Goal: Find specific page/section: Find specific page/section

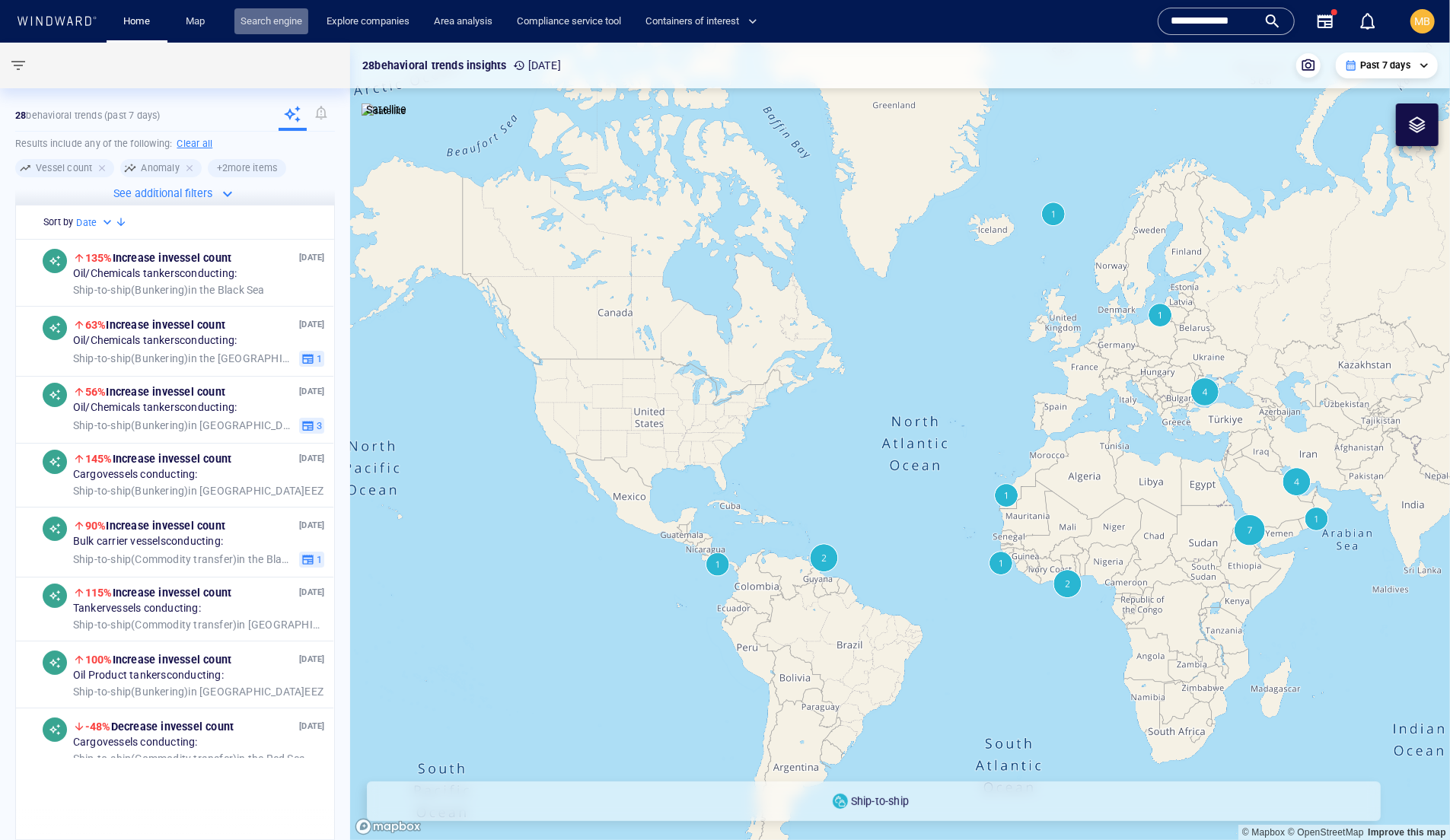
click at [284, 12] on link "Search engine" at bounding box center [271, 21] width 74 height 27
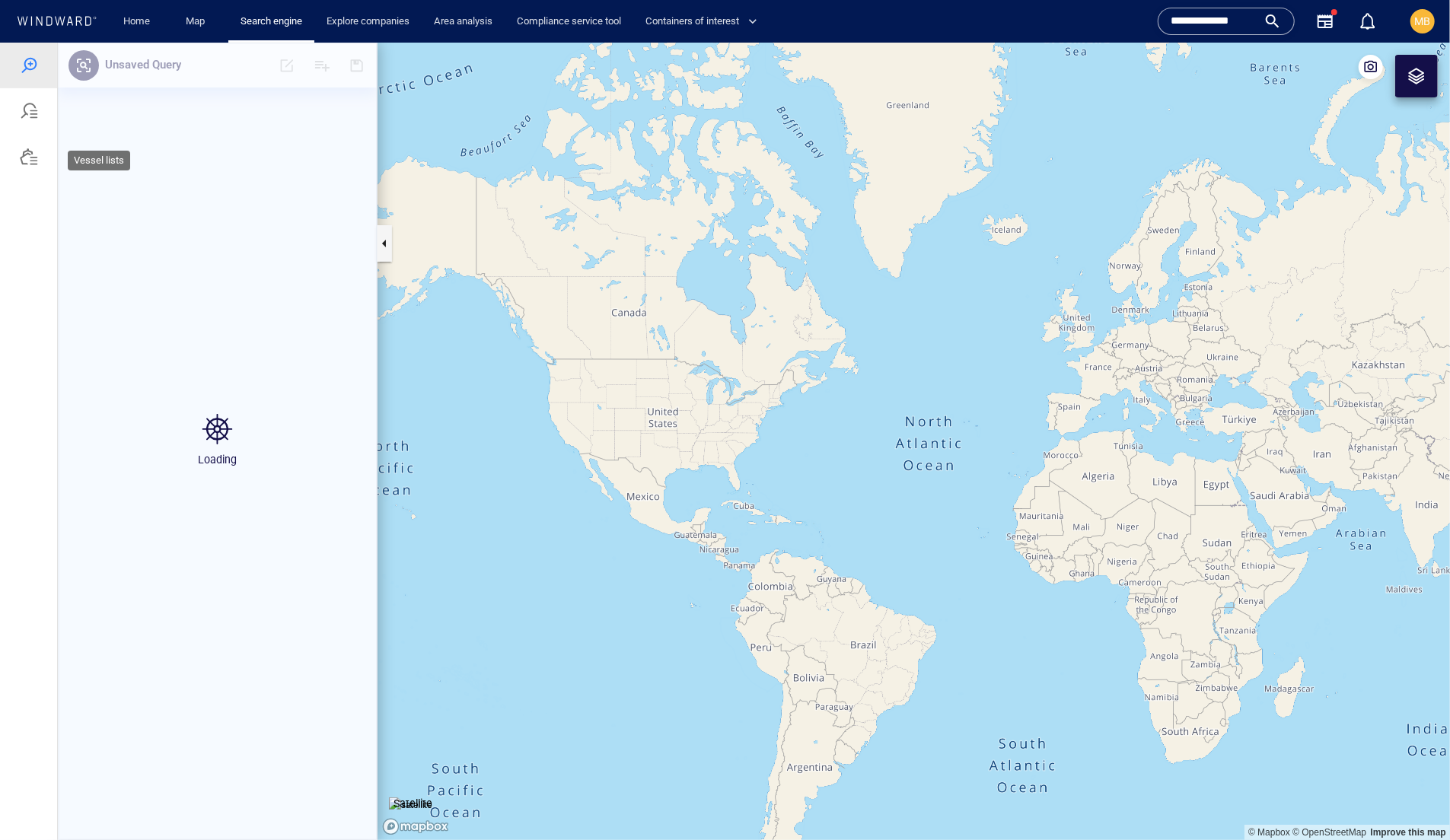
click at [30, 165] on div at bounding box center [29, 156] width 18 height 18
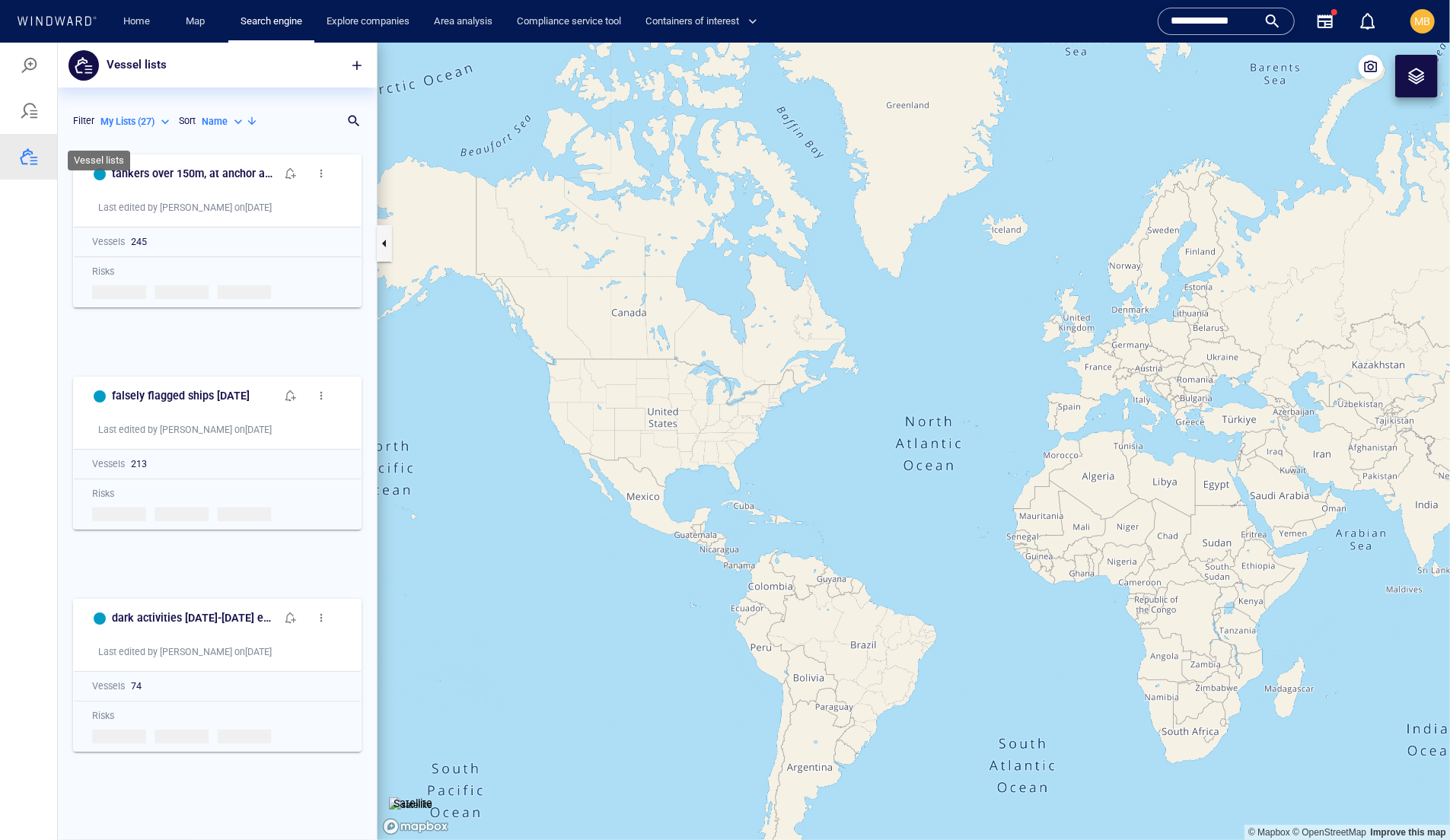
scroll to position [1, 1]
click at [202, 127] on p "Name" at bounding box center [215, 121] width 26 height 14
click at [164, 234] on p "Last Update" at bounding box center [147, 226] width 51 height 14
type input "*********"
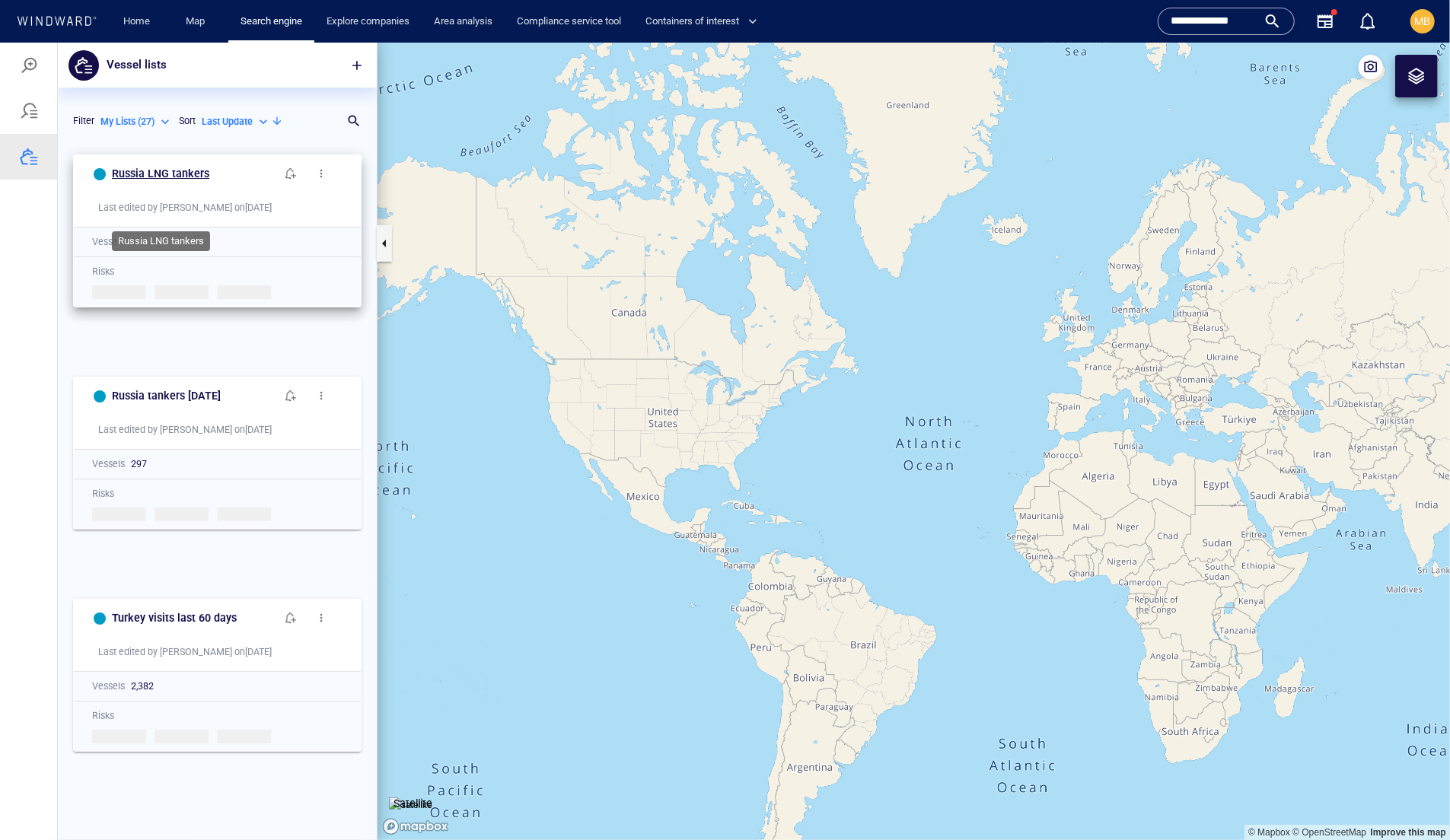
click at [208, 183] on h6 "Russia LNG tankers" at bounding box center [160, 172] width 97 height 19
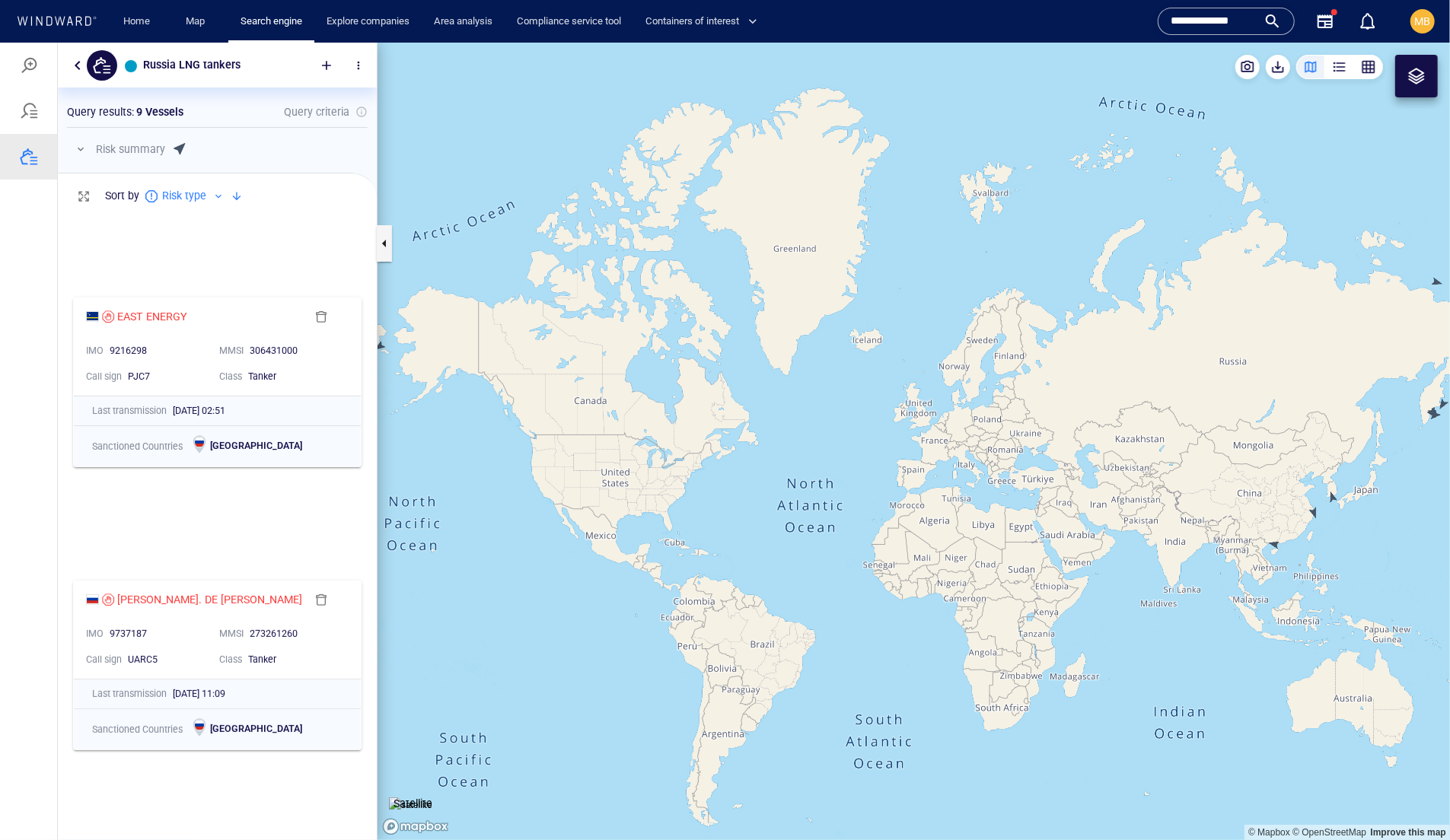
scroll to position [110, 0]
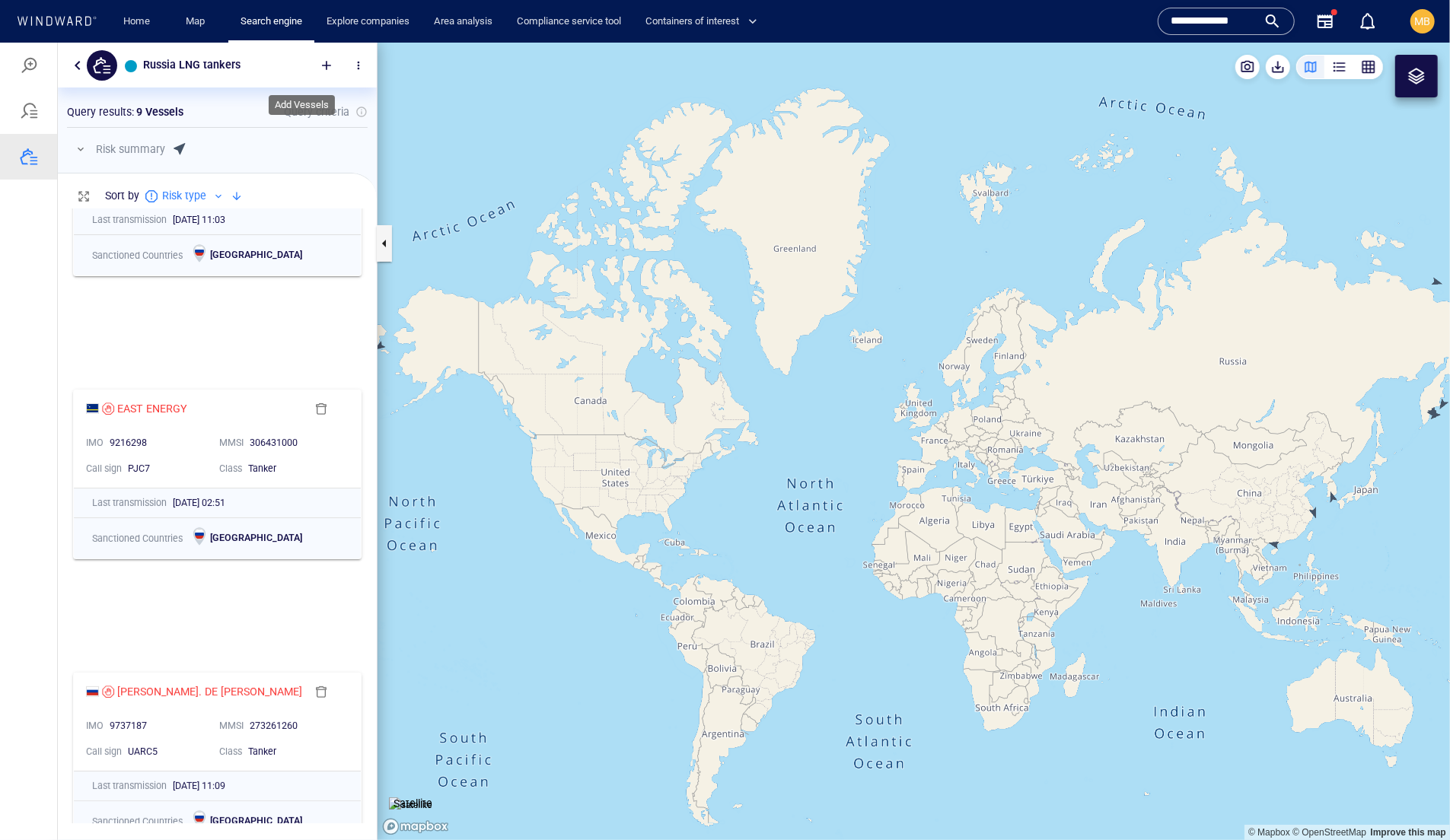
click at [320, 61] on div at bounding box center [326, 65] width 34 height 34
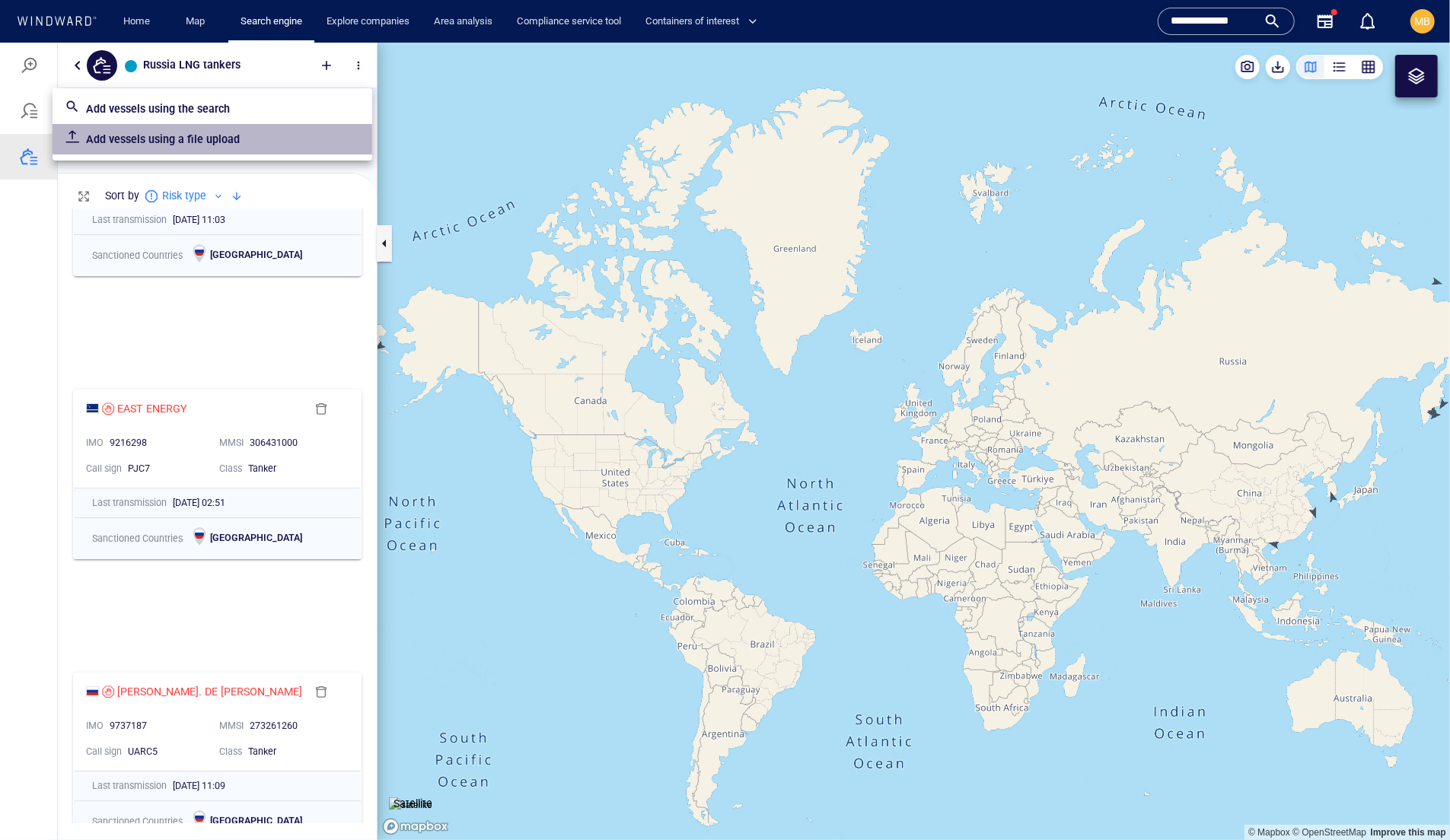
click at [227, 146] on p "Add vessels using a file upload" at bounding box center [222, 138] width 274 height 18
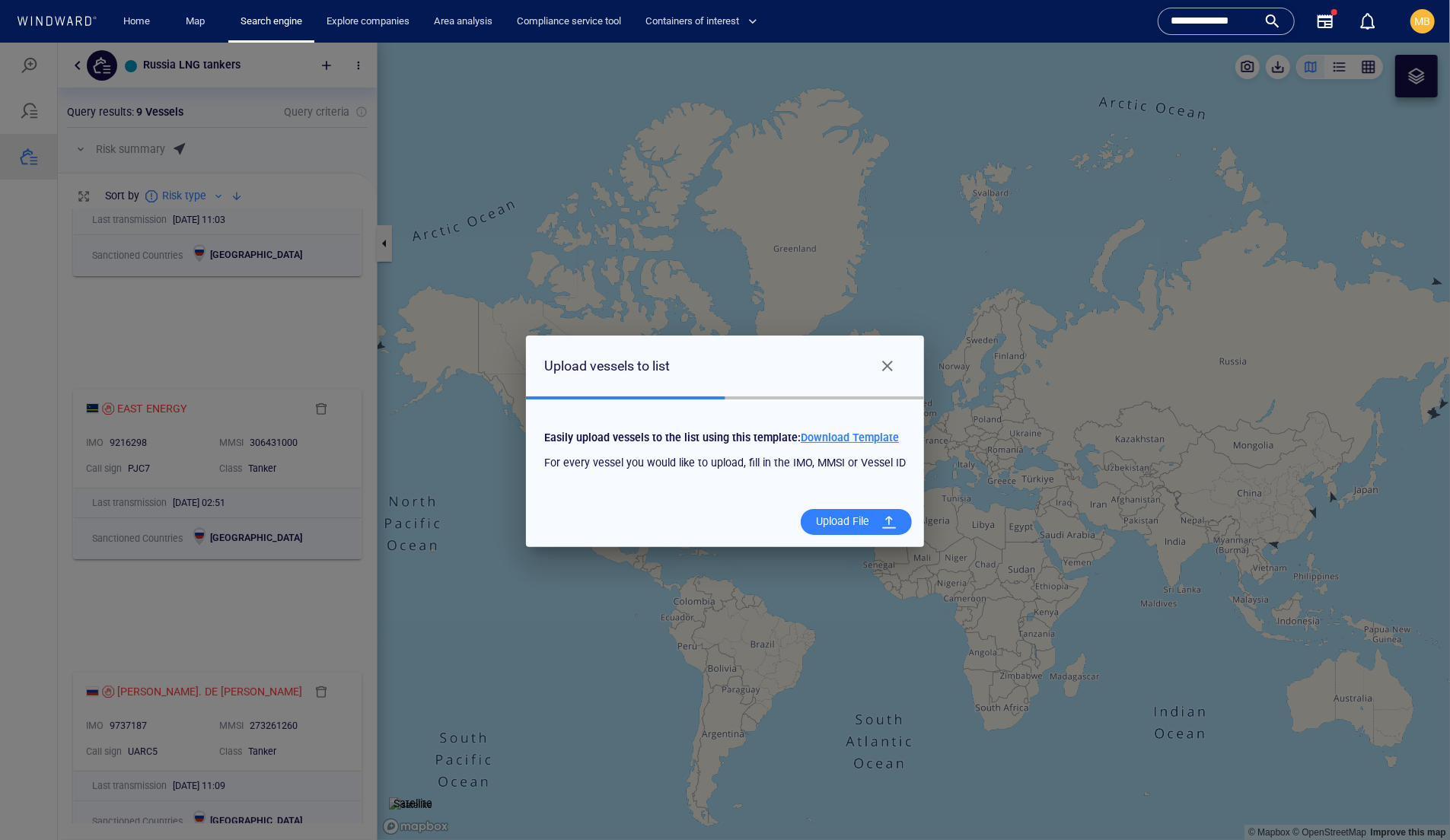
click at [897, 361] on span "Close" at bounding box center [888, 365] width 18 height 18
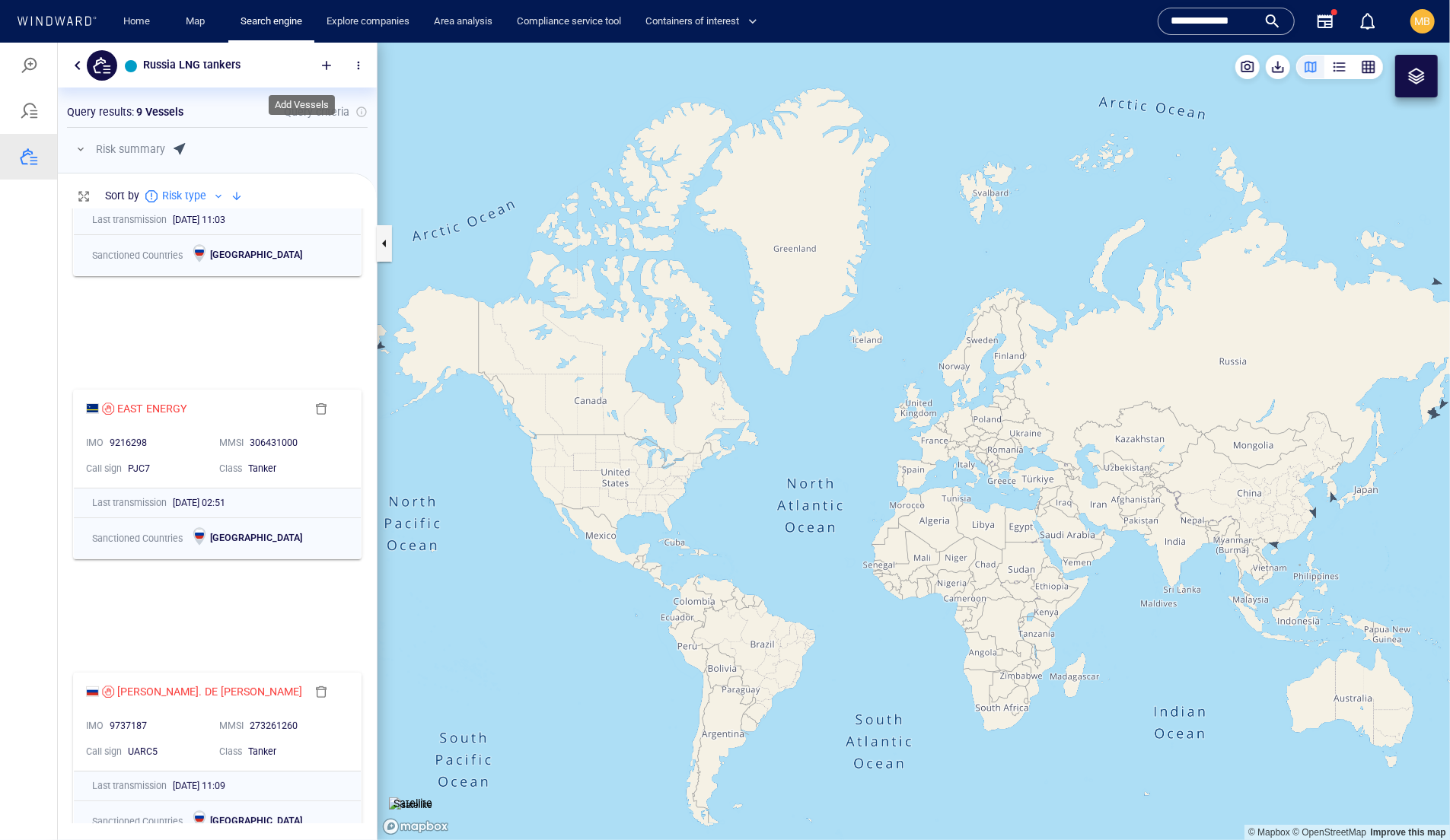
click at [317, 61] on div at bounding box center [326, 65] width 34 height 34
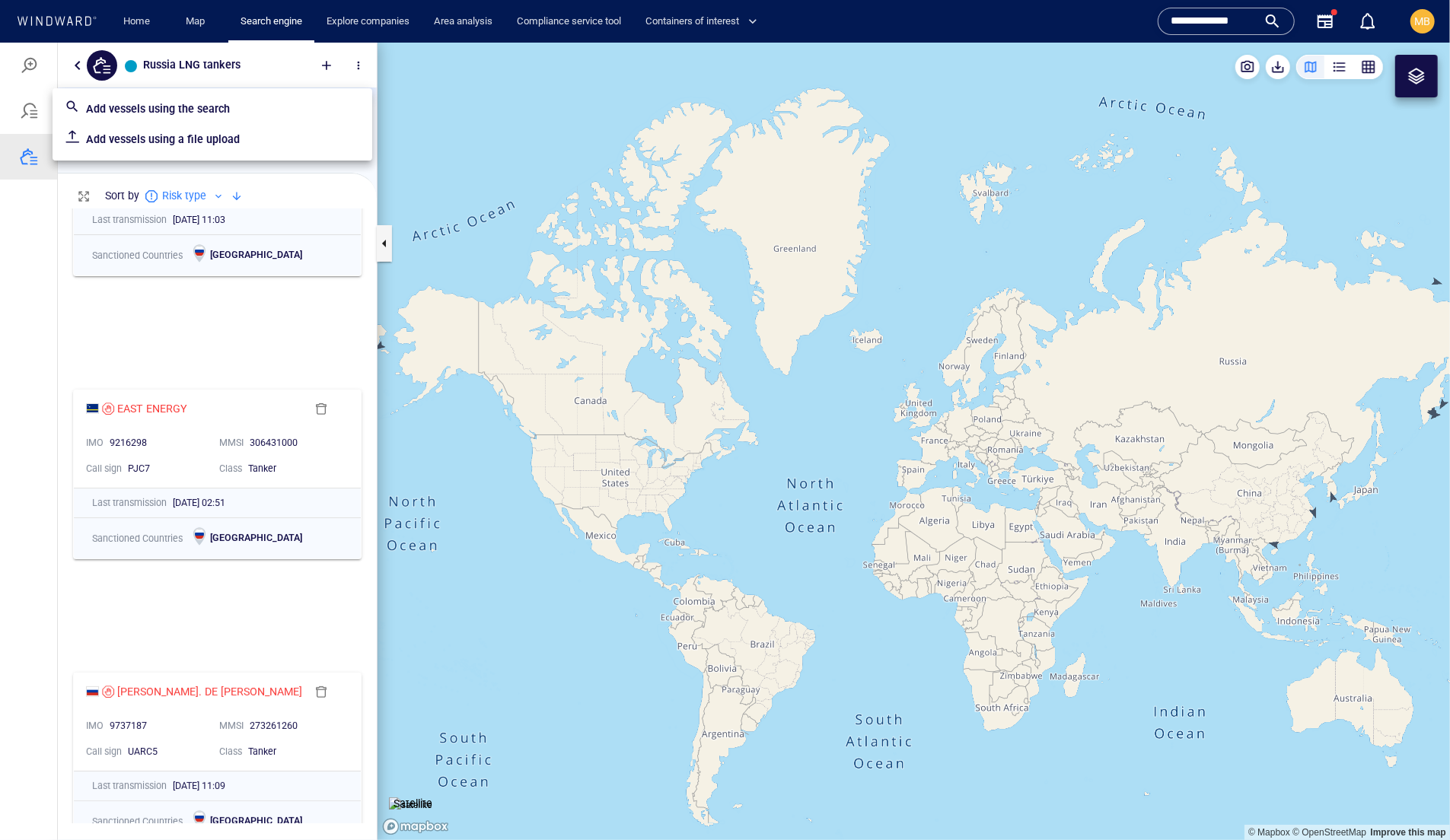
click at [220, 113] on p "Add vessels using the search" at bounding box center [222, 108] width 274 height 18
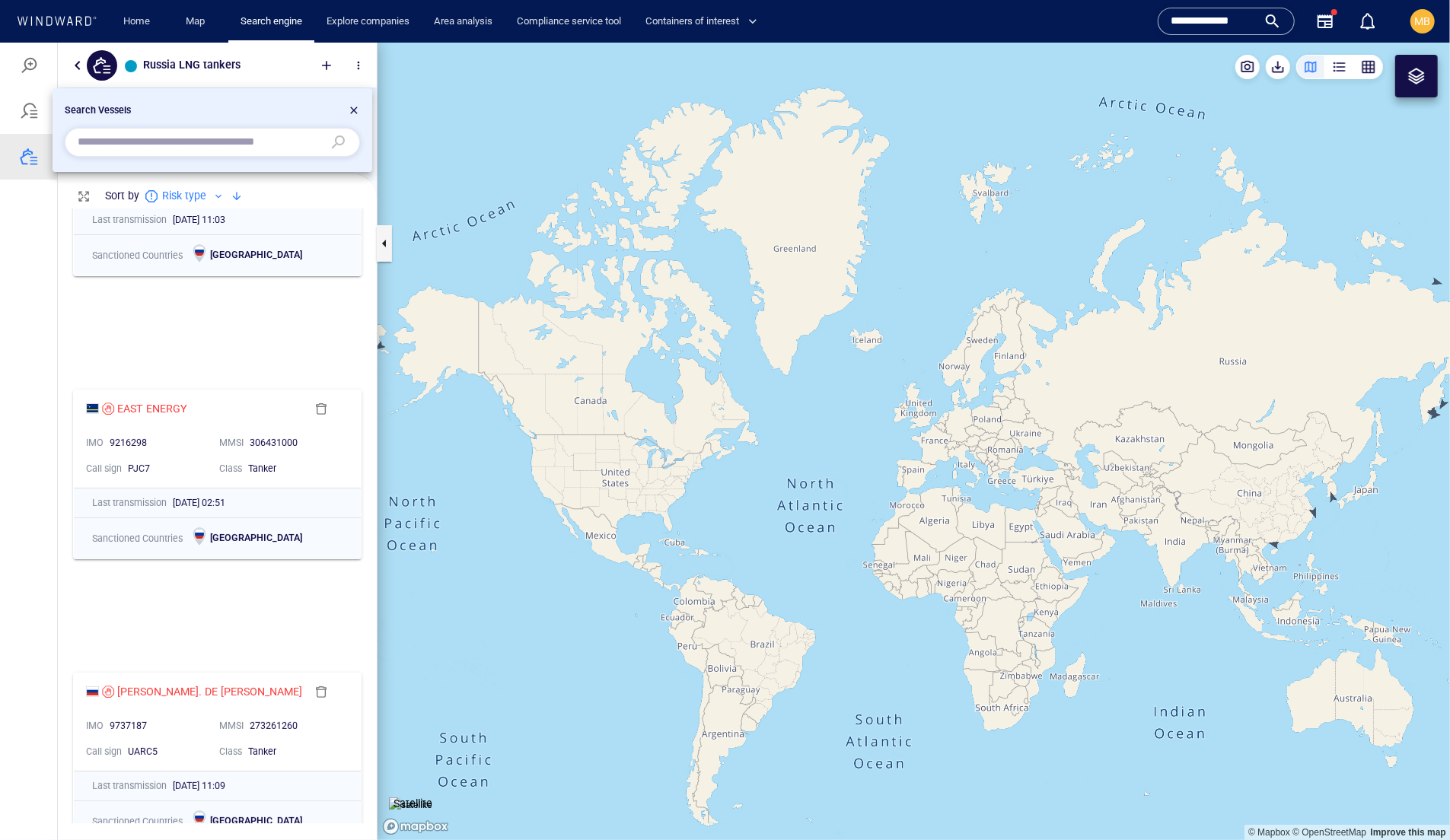
click at [274, 151] on input "text" at bounding box center [200, 141] width 245 height 23
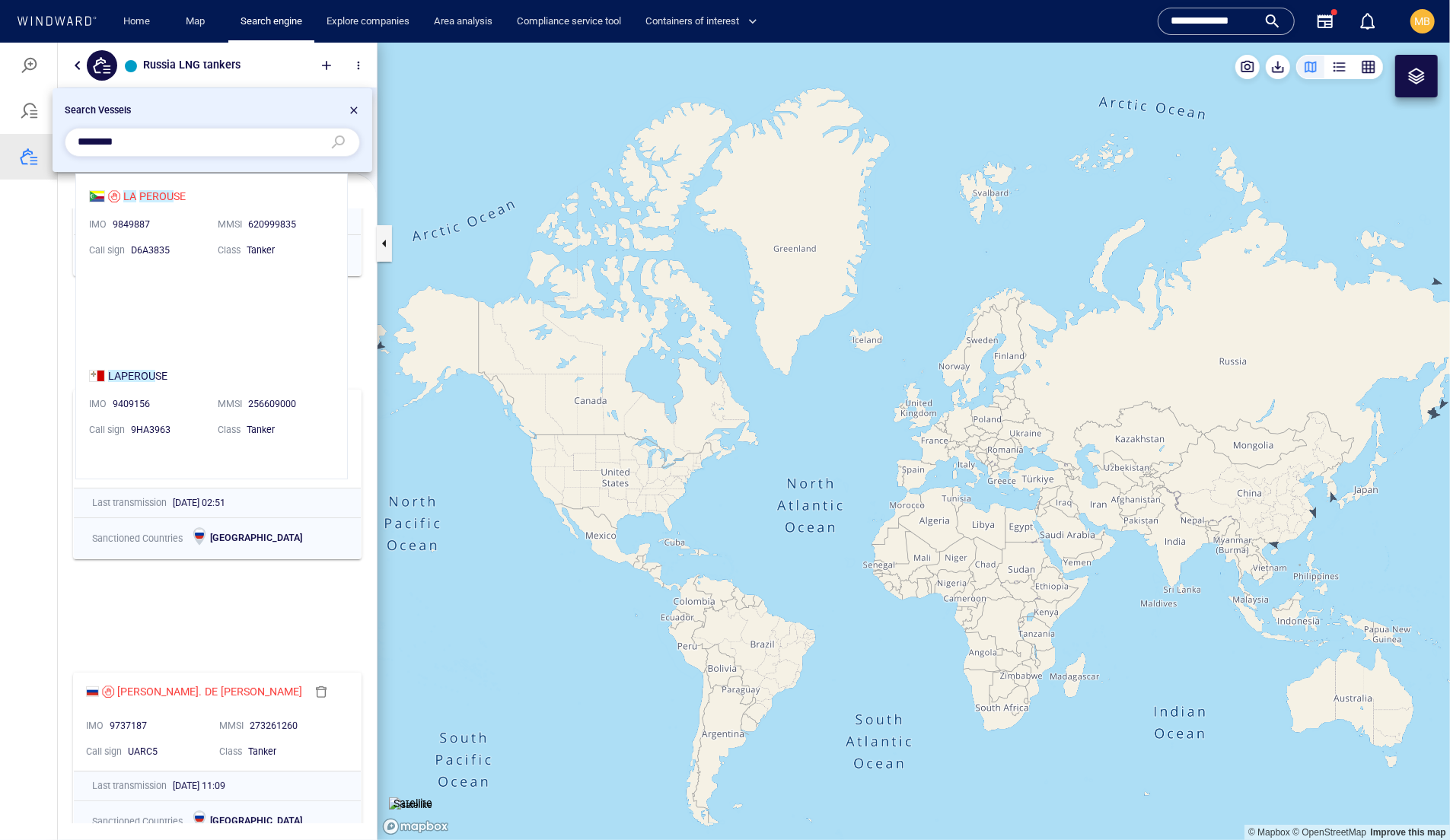
scroll to position [305, 271]
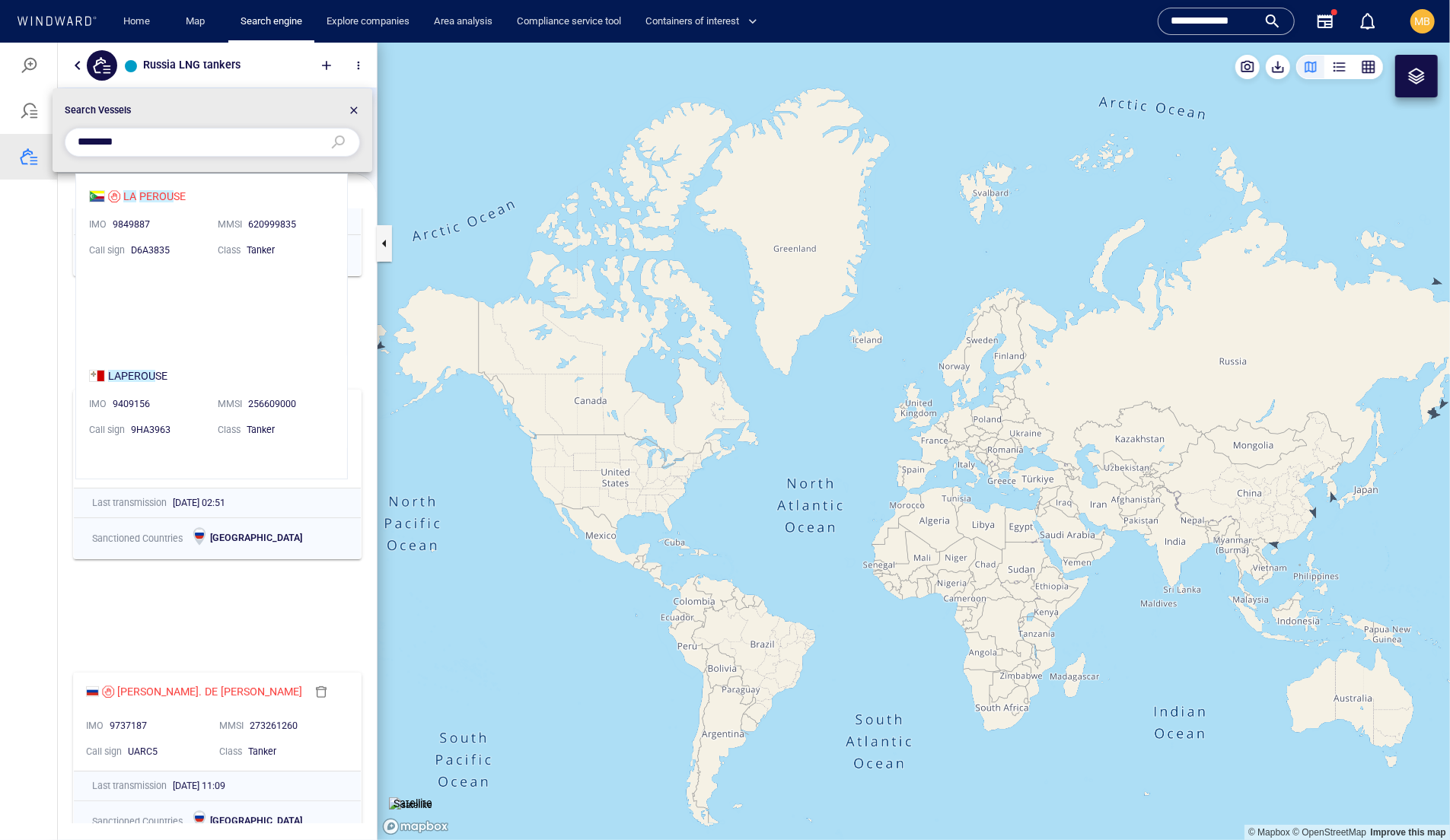
type input "********"
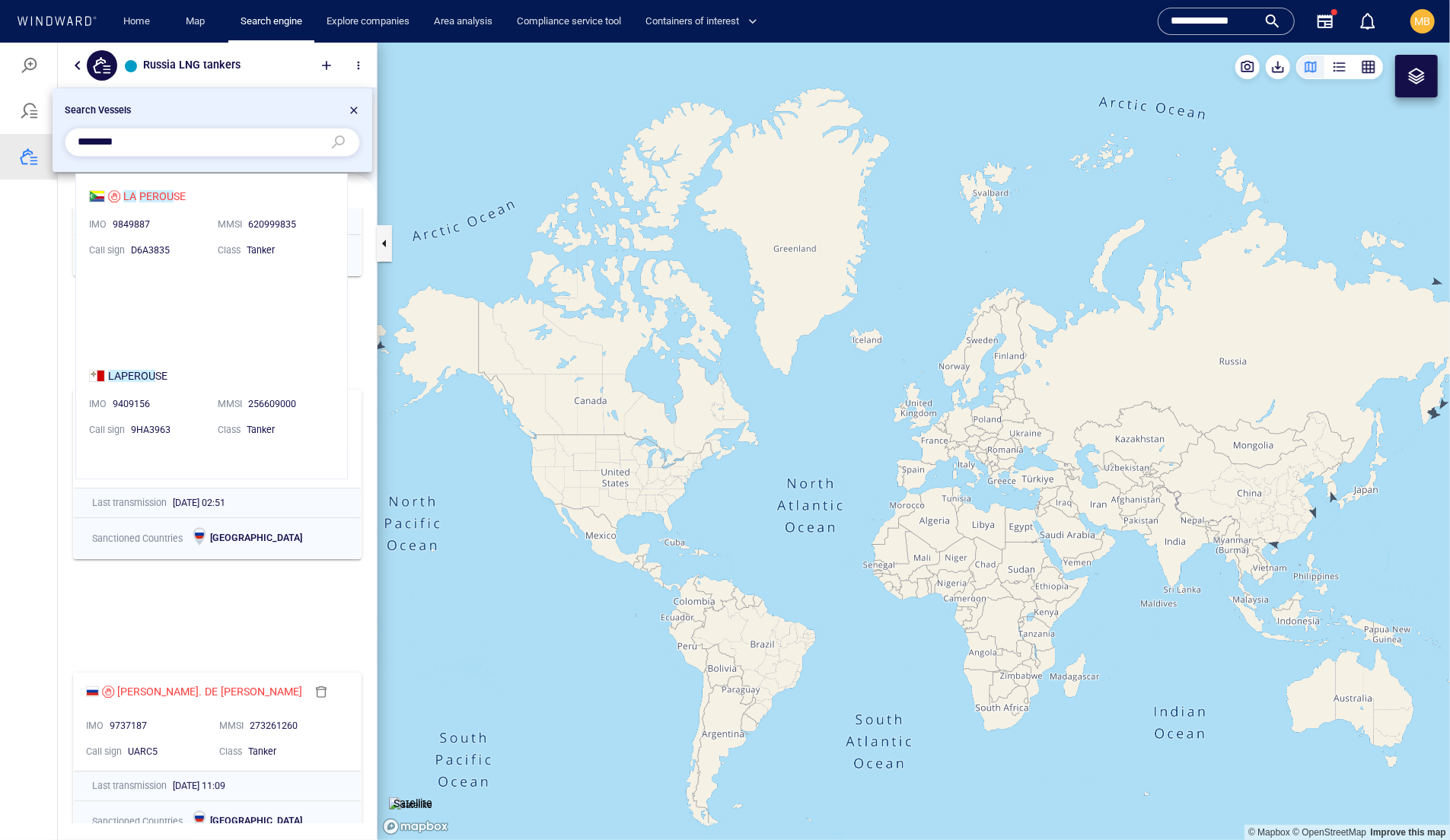
click at [186, 198] on li "LA PEROU SE IMO 9849887 MMSI [PHONE_NUMBER] Call sign D6A3835 Class Tanker" at bounding box center [212, 221] width 271 height 96
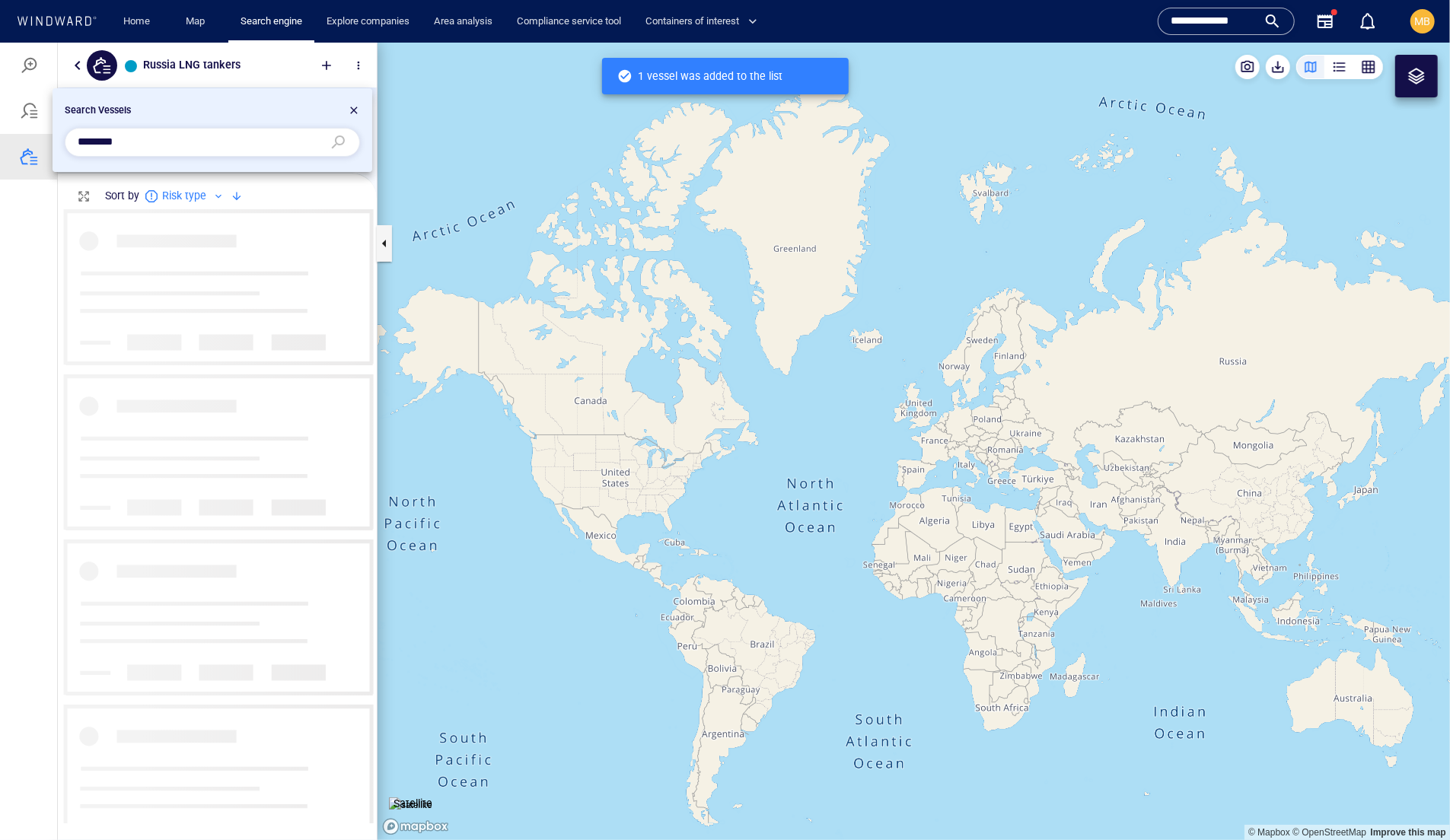
scroll to position [613, 318]
click at [526, 211] on div at bounding box center [725, 440] width 1450 height 798
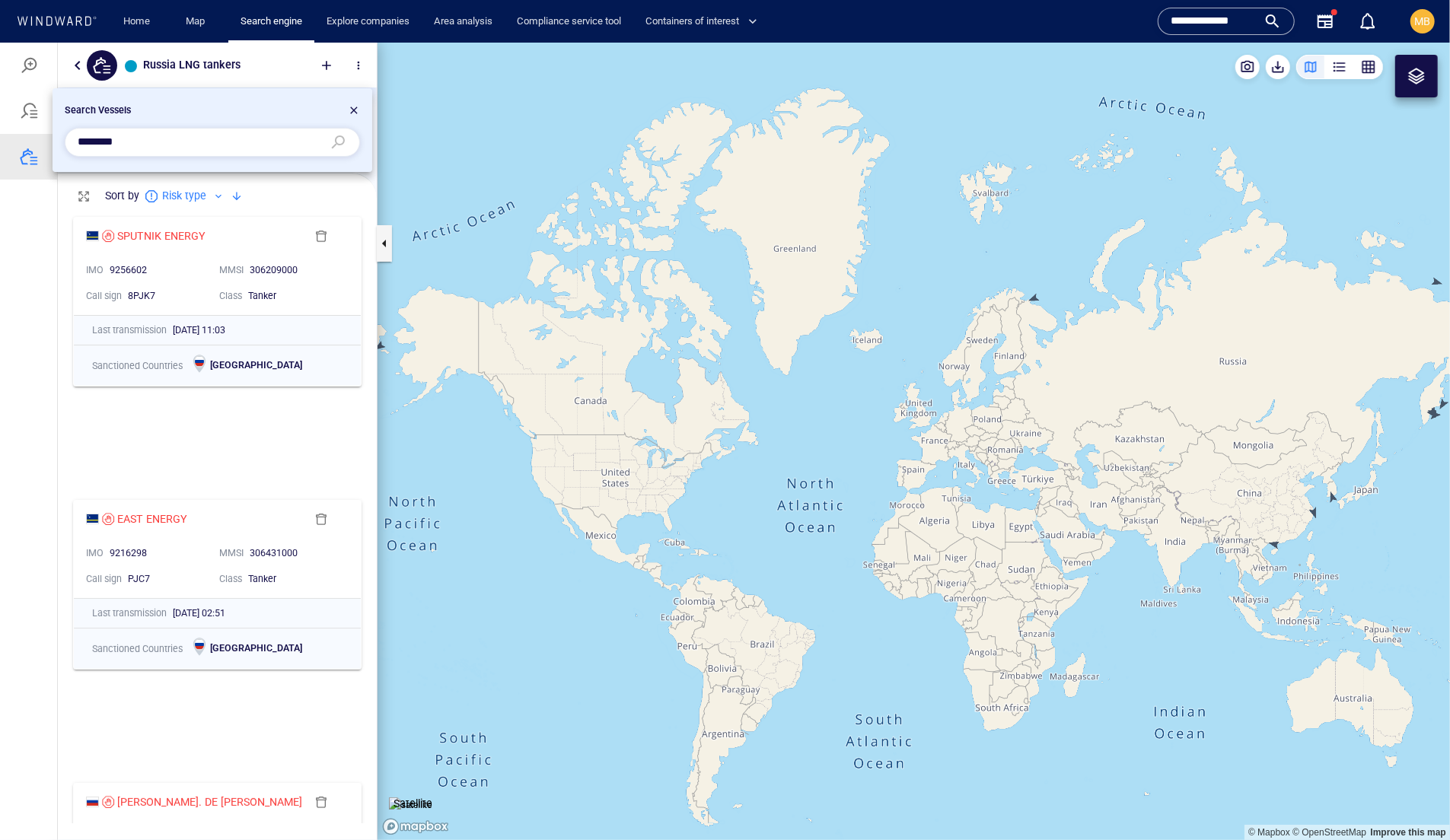
drag, startPoint x: 987, startPoint y: 317, endPoint x: 766, endPoint y: 315, distance: 221.0
click at [768, 314] on div at bounding box center [725, 440] width 1450 height 798
drag, startPoint x: 958, startPoint y: 346, endPoint x: 830, endPoint y: 347, distance: 128.0
click at [832, 347] on div at bounding box center [725, 440] width 1450 height 798
drag, startPoint x: 1022, startPoint y: 429, endPoint x: 1009, endPoint y: 432, distance: 13.3
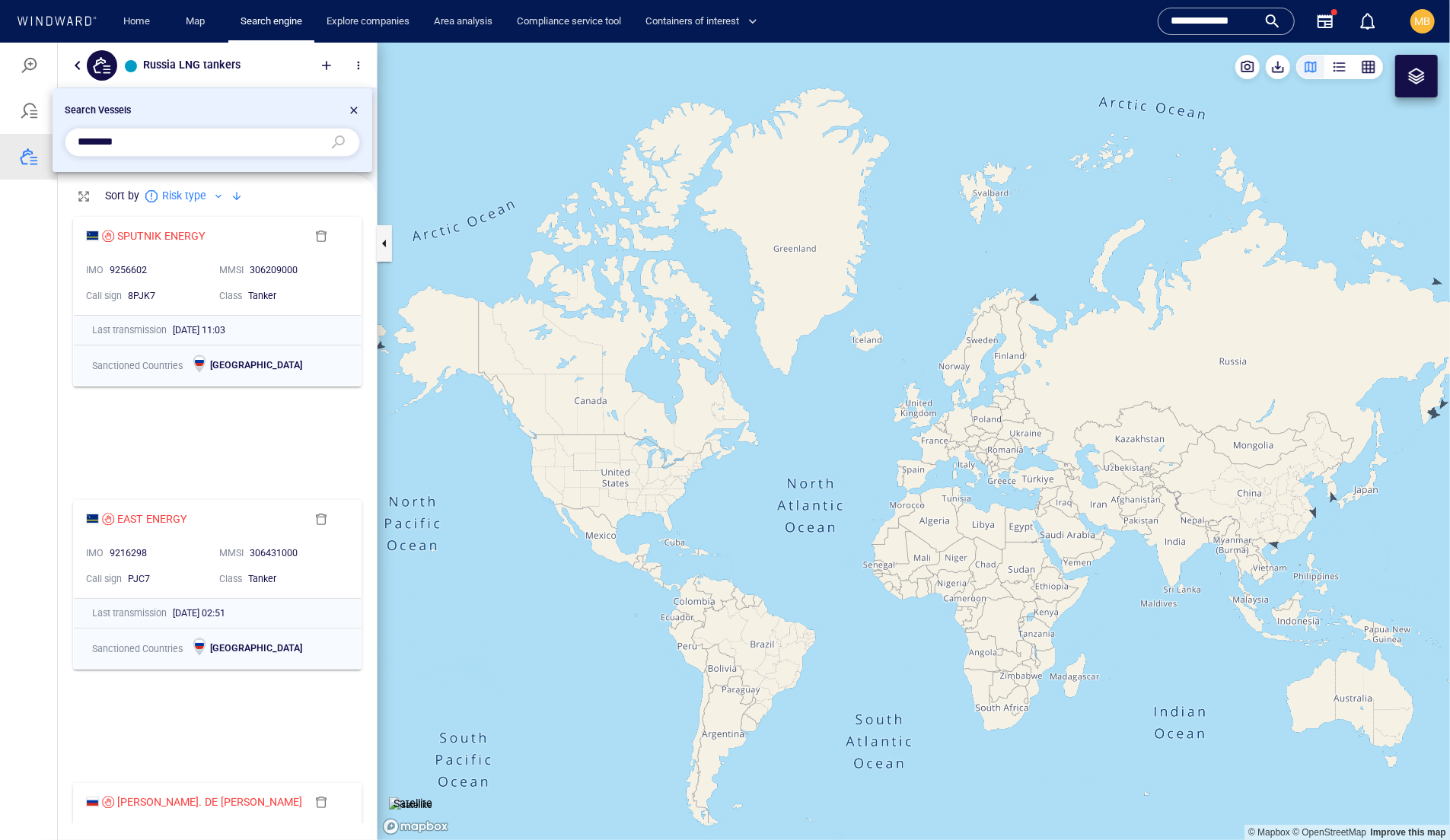
click at [1011, 432] on div at bounding box center [725, 440] width 1450 height 798
click at [1027, 365] on div at bounding box center [725, 440] width 1450 height 798
